Goal: Task Accomplishment & Management: Manage account settings

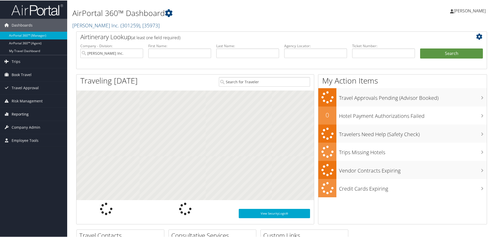
click at [21, 115] on span "Reporting" at bounding box center [20, 113] width 17 height 13
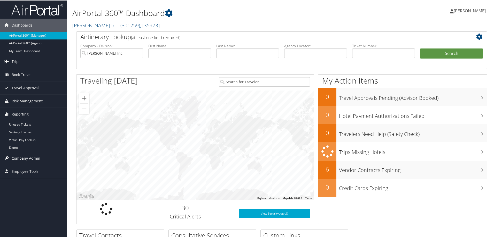
click at [15, 159] on span "Company Admin" at bounding box center [26, 158] width 29 height 13
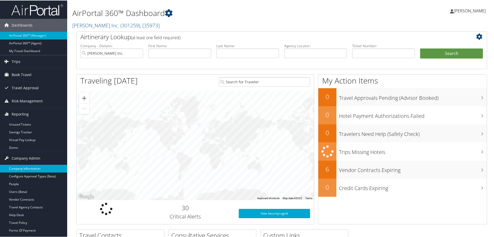
click at [19, 166] on link "Company Information" at bounding box center [33, 168] width 67 height 8
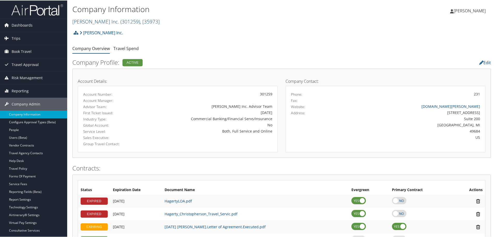
click at [140, 20] on span ", [ 35973 ]" at bounding box center [150, 21] width 20 height 7
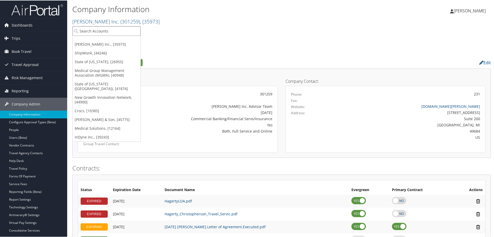
click at [105, 27] on input "search" at bounding box center [107, 31] width 68 height 10
type input "pikes pea"
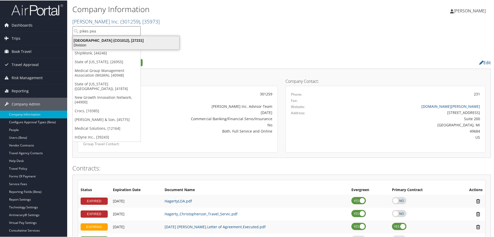
click at [103, 47] on div "Pikes Peak Community College (CO1012), [27231] Division" at bounding box center [126, 42] width 105 height 12
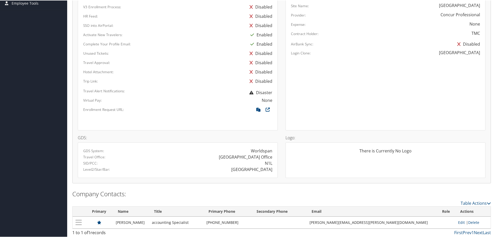
scroll to position [254, 0]
click at [242, 175] on div "GDS System: Worldspan Travel Office: [GEOGRAPHIC_DATA] Office SID/PCC: N1L Leve…" at bounding box center [178, 159] width 200 height 36
click at [143, 187] on div "Configurations: AirPortal: V3 Enrollment Process: Disabled HR Feed: Disabled SS…" at bounding box center [281, 77] width 418 height 221
